Goal: Information Seeking & Learning: Find specific fact

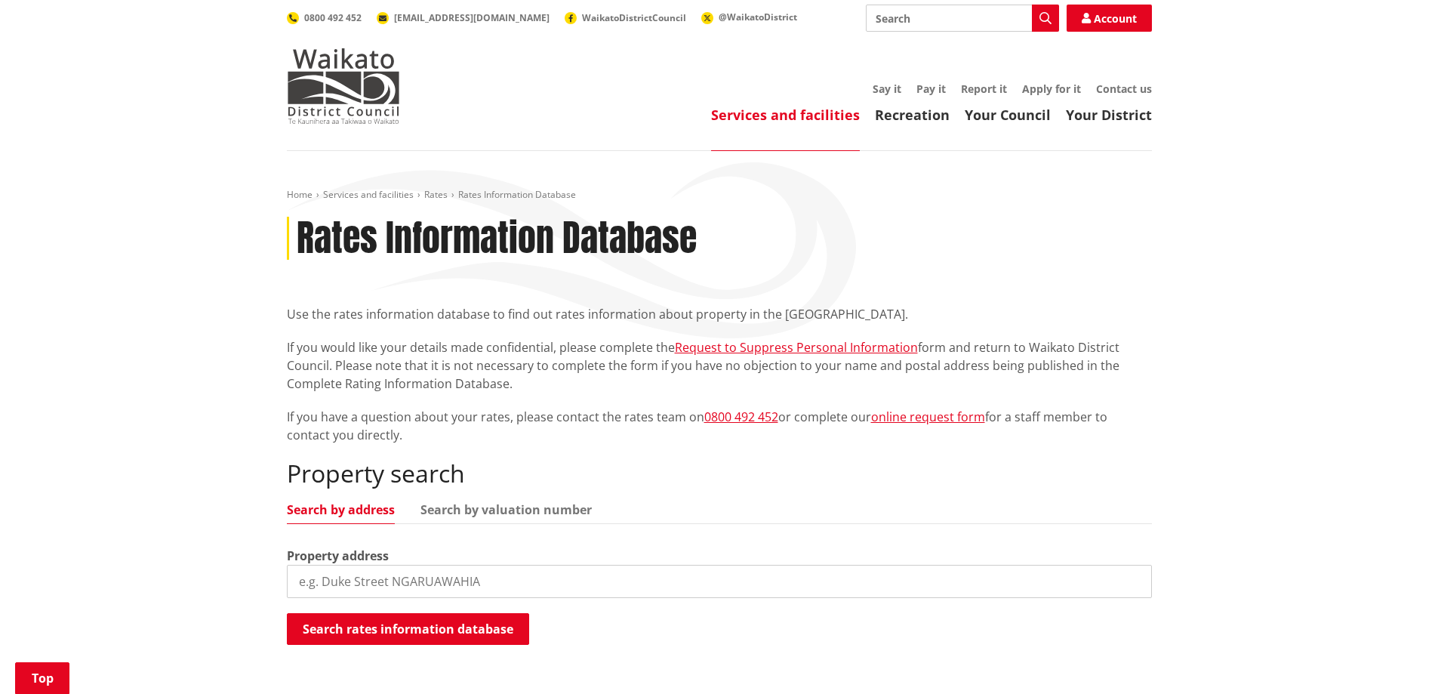
scroll to position [226, 0]
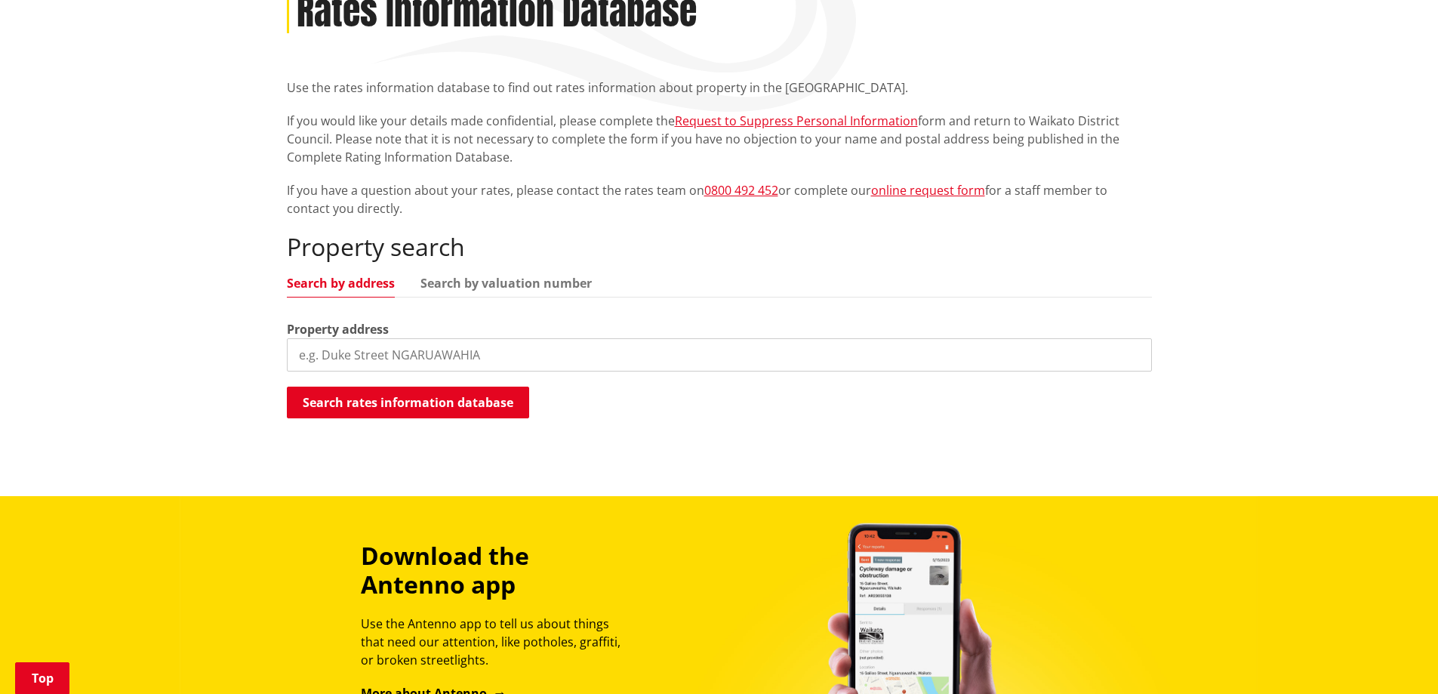
click at [455, 360] on input "search" at bounding box center [719, 354] width 865 height 33
type input "[STREET_ADDRESS][PERSON_NAME]"
click at [452, 399] on button "Search rates information database" at bounding box center [408, 402] width 242 height 32
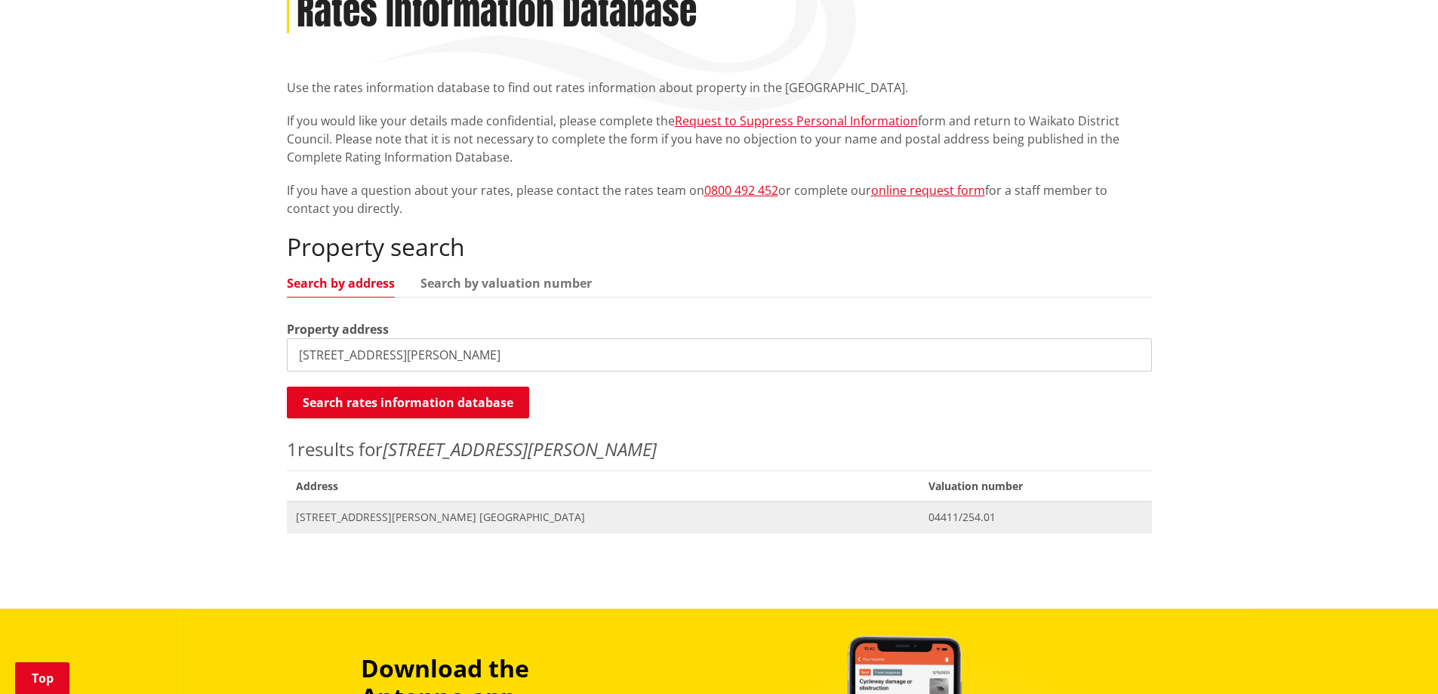
click at [513, 528] on span "Address [STREET_ADDRESS][GEOGRAPHIC_DATA][PERSON_NAME]" at bounding box center [603, 516] width 633 height 31
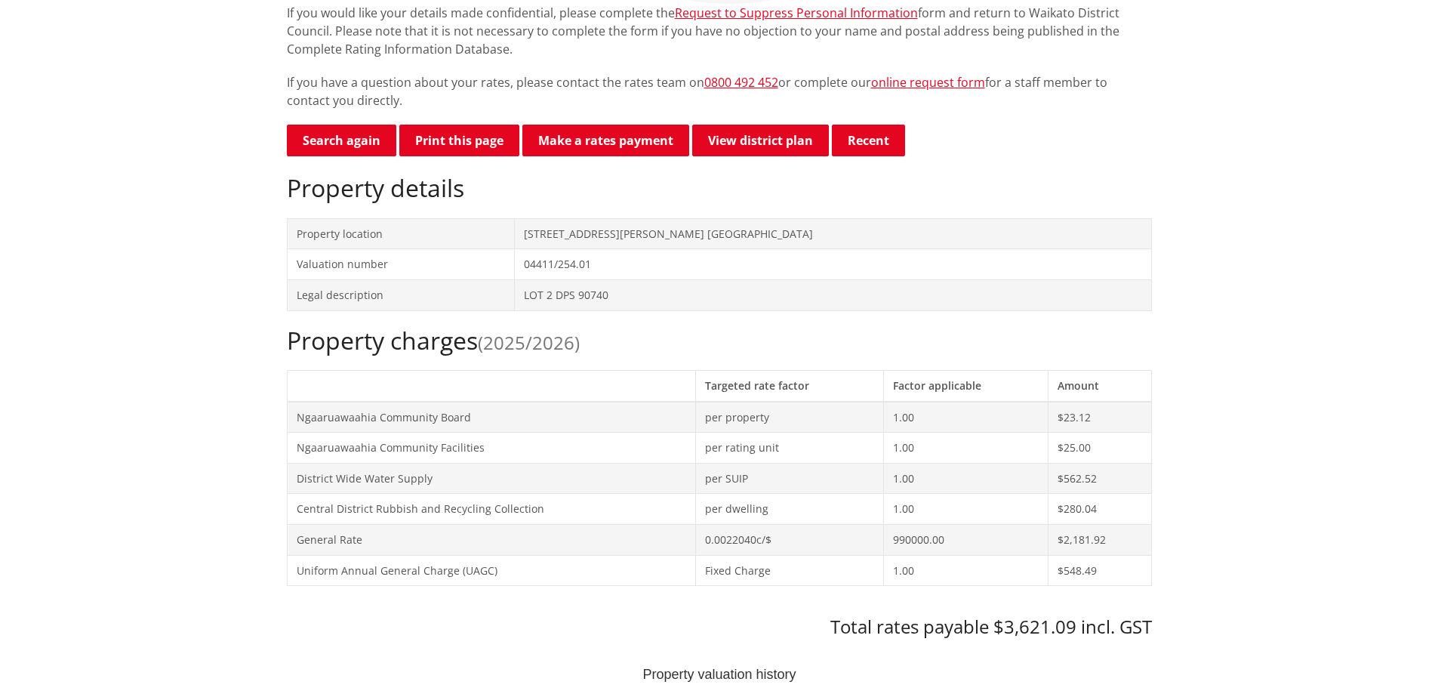
scroll to position [377, 0]
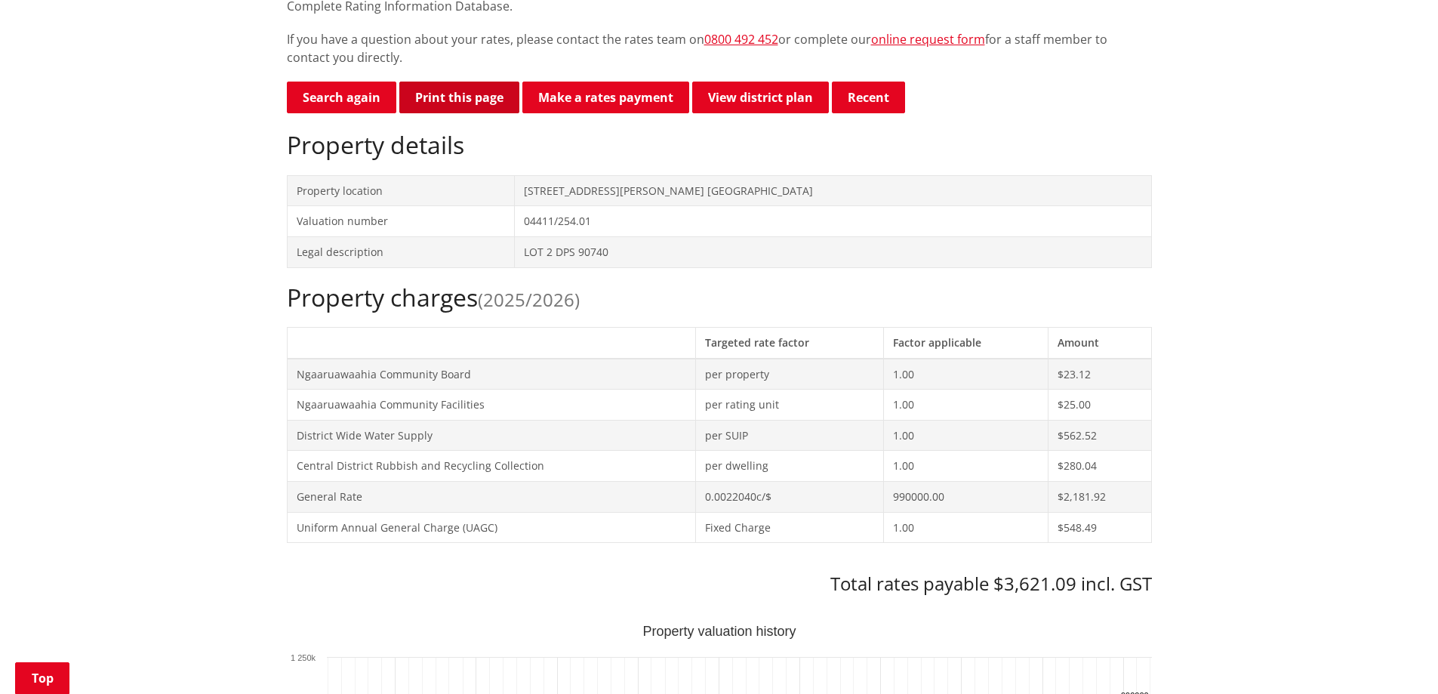
click at [461, 95] on button "Print this page" at bounding box center [459, 98] width 120 height 32
